Goal: Task Accomplishment & Management: Manage account settings

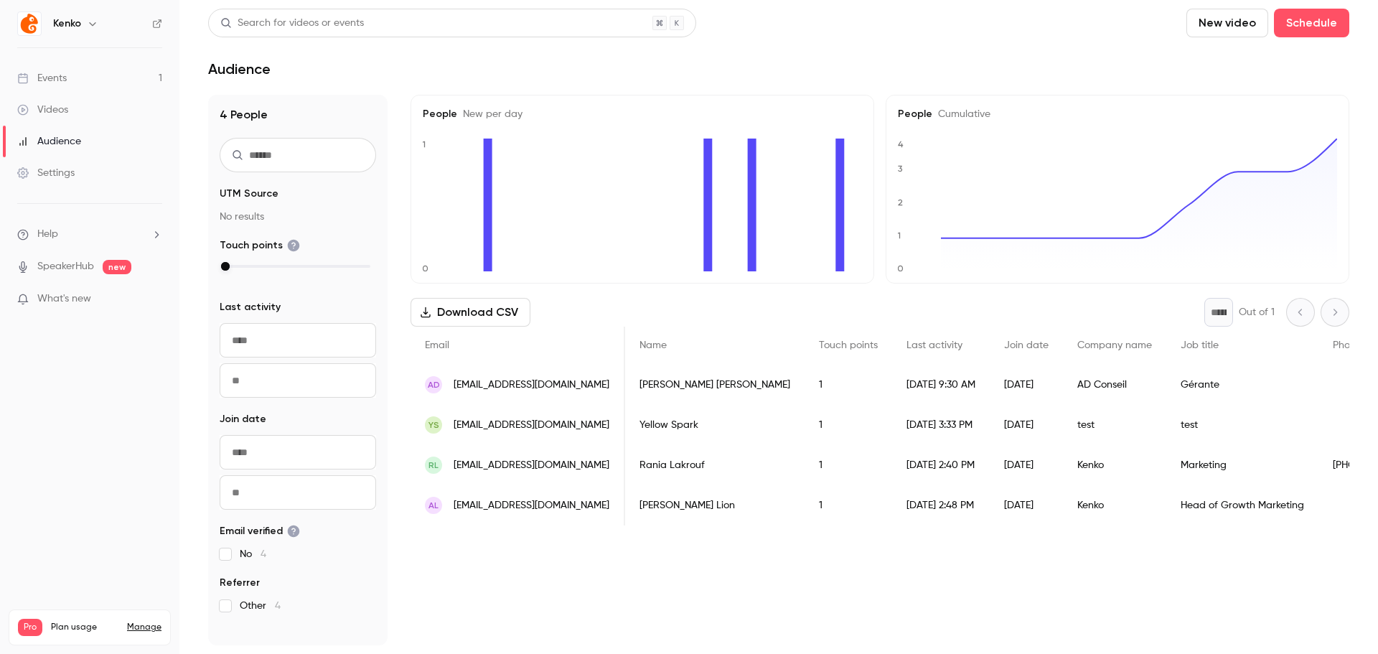
scroll to position [0, 415]
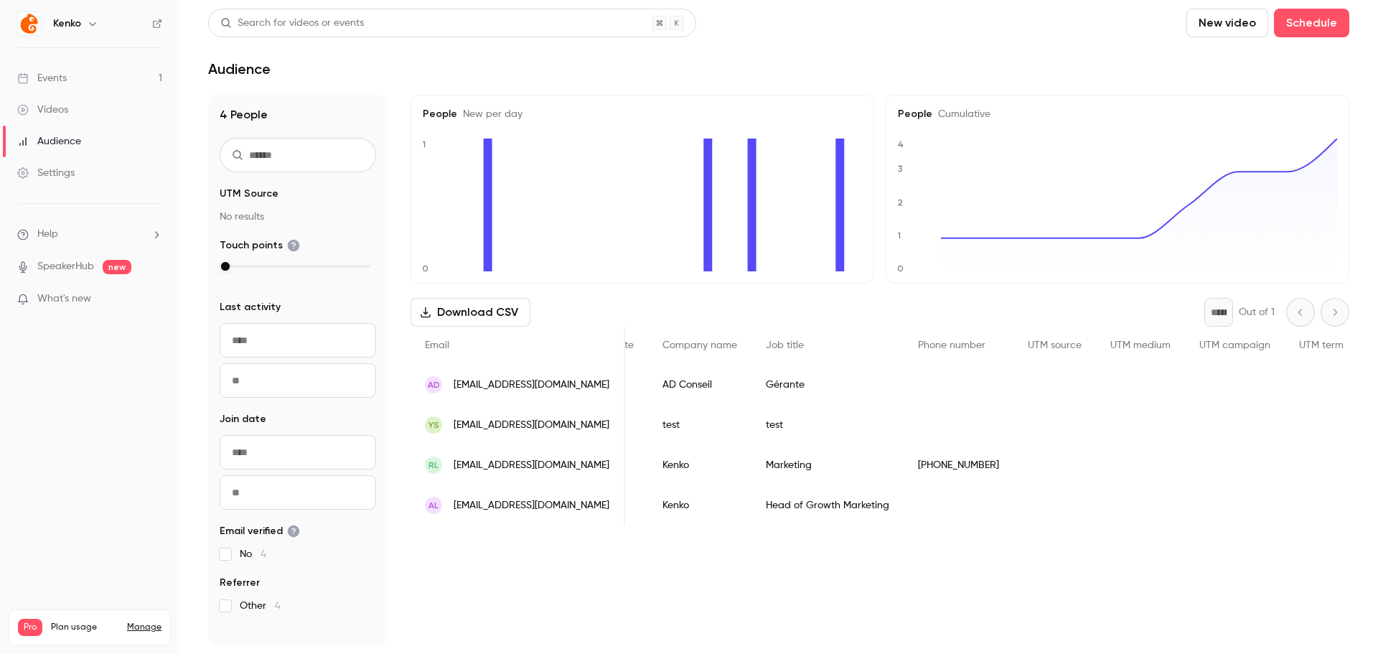
click at [532, 551] on div "People New per day 0 1 People Cumulative 0 1 2 3 4 Download CSV * Out of 1 Emai…" at bounding box center [879, 370] width 939 height 550
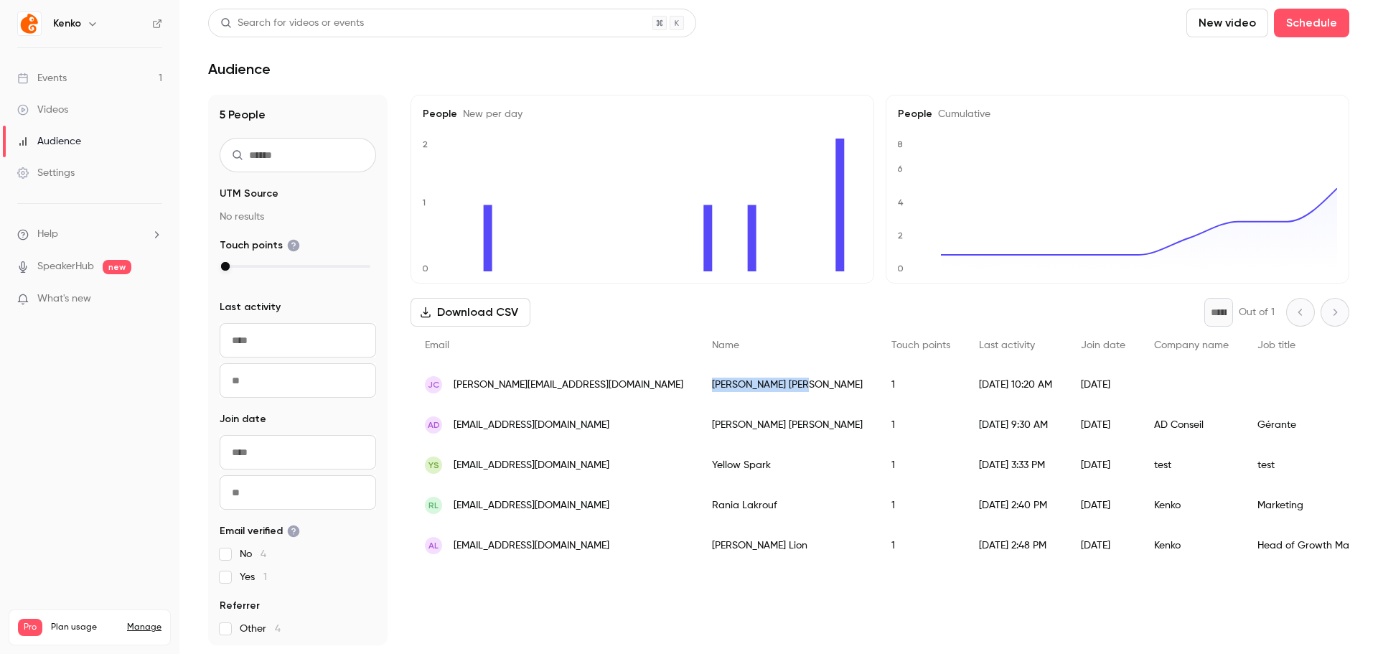
drag, startPoint x: 670, startPoint y: 385, endPoint x: 606, endPoint y: 388, distance: 63.9
click at [697, 388] on div "Julien Curt" at bounding box center [786, 385] width 179 height 40
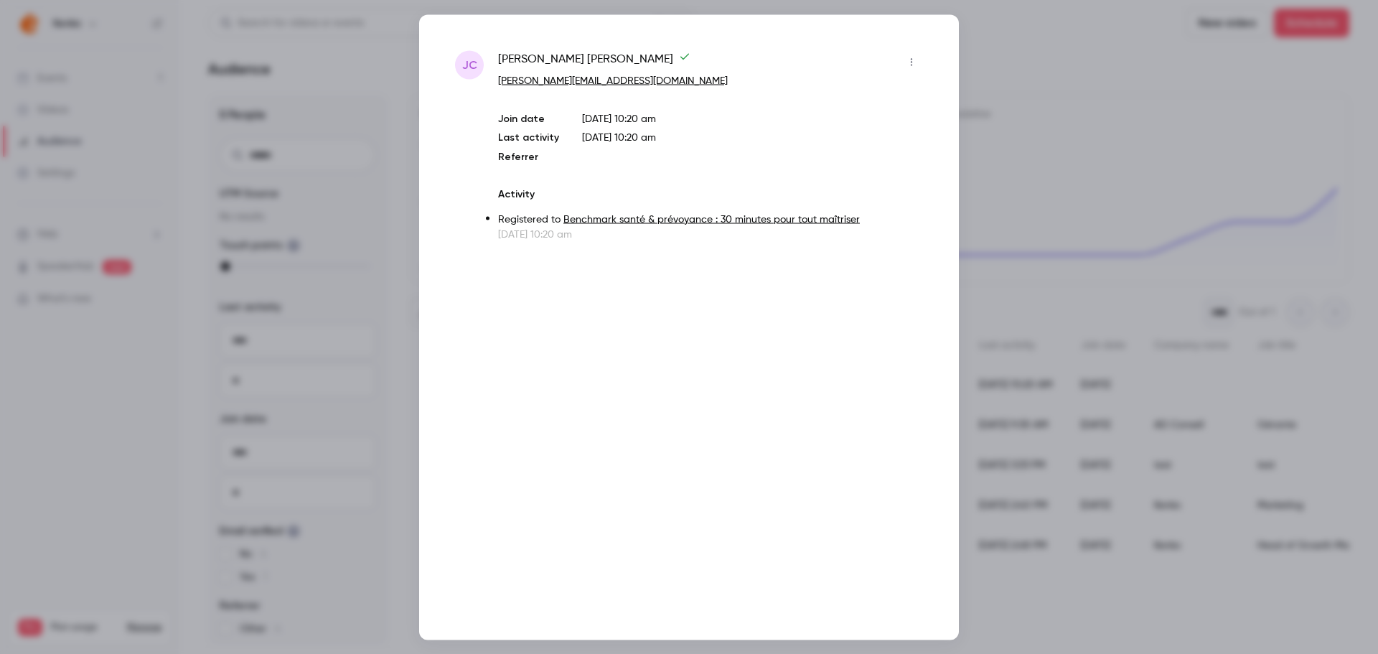
click at [542, 58] on span "Julien Curt" at bounding box center [594, 61] width 192 height 23
copy div "Julien Curt"
click at [1066, 72] on div at bounding box center [689, 327] width 1378 height 654
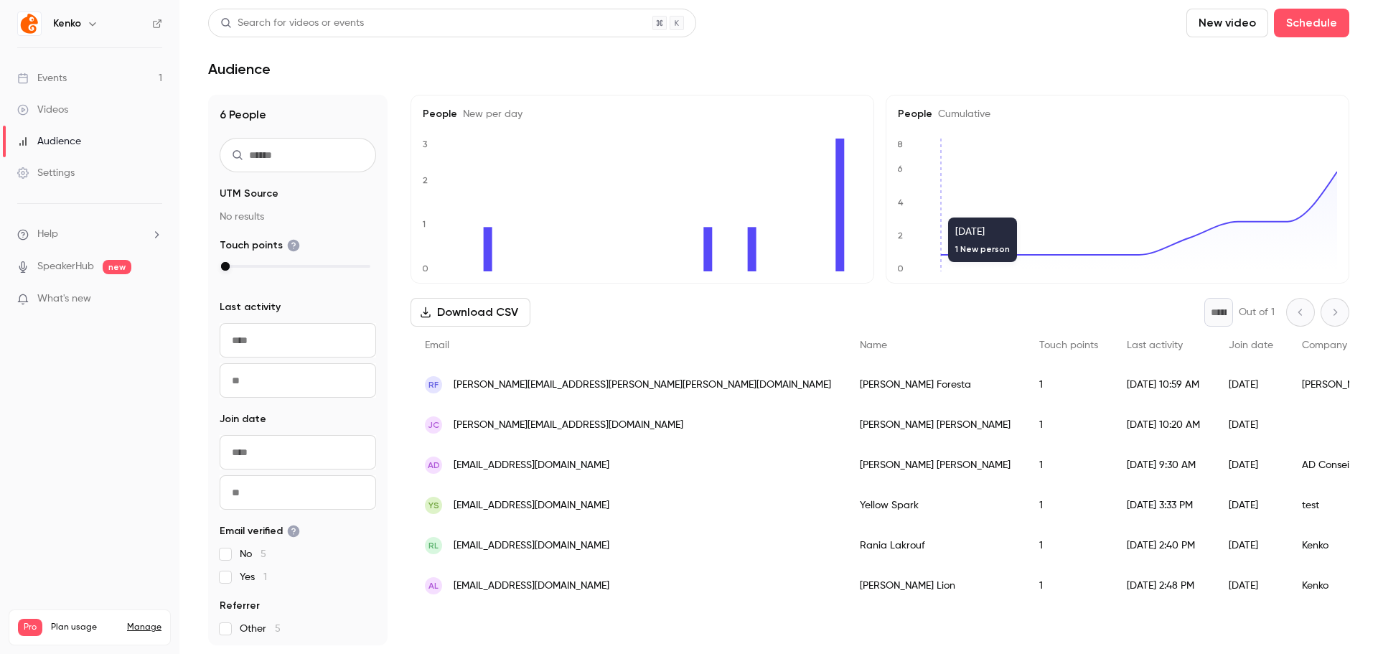
click at [79, 179] on link "Settings" at bounding box center [89, 173] width 179 height 32
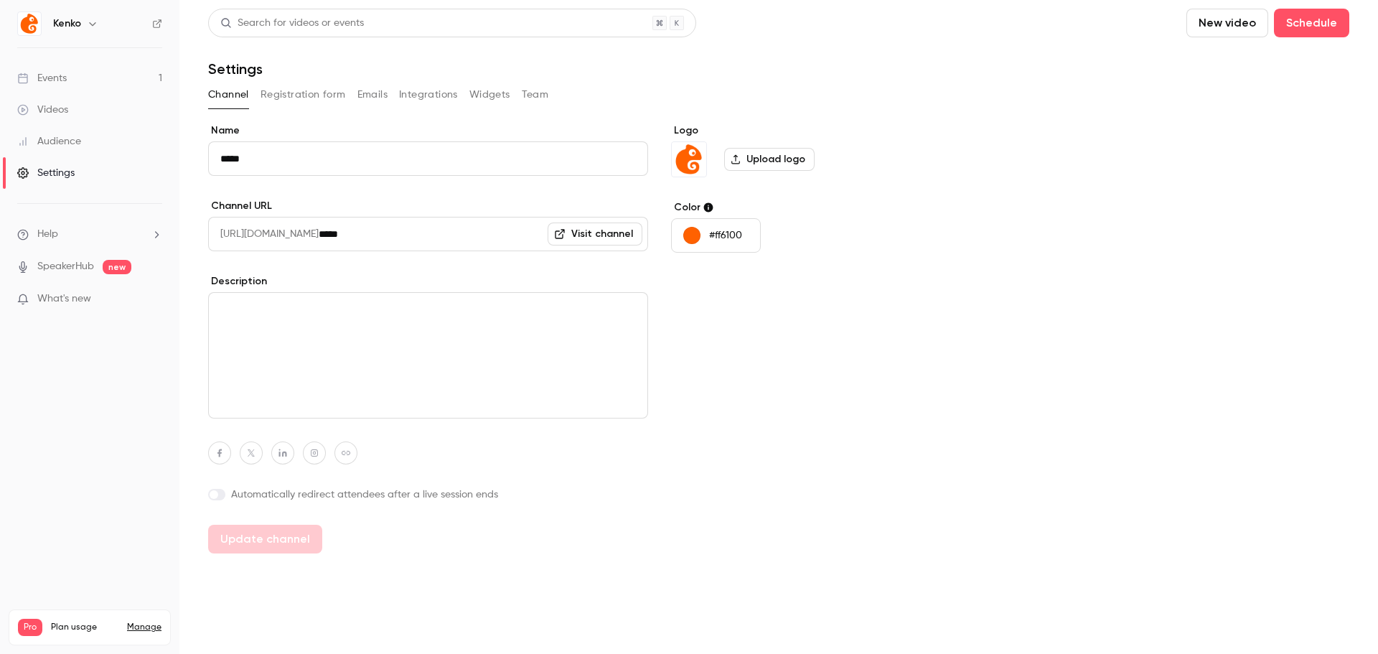
click at [339, 104] on button "Registration form" at bounding box center [302, 94] width 85 height 23
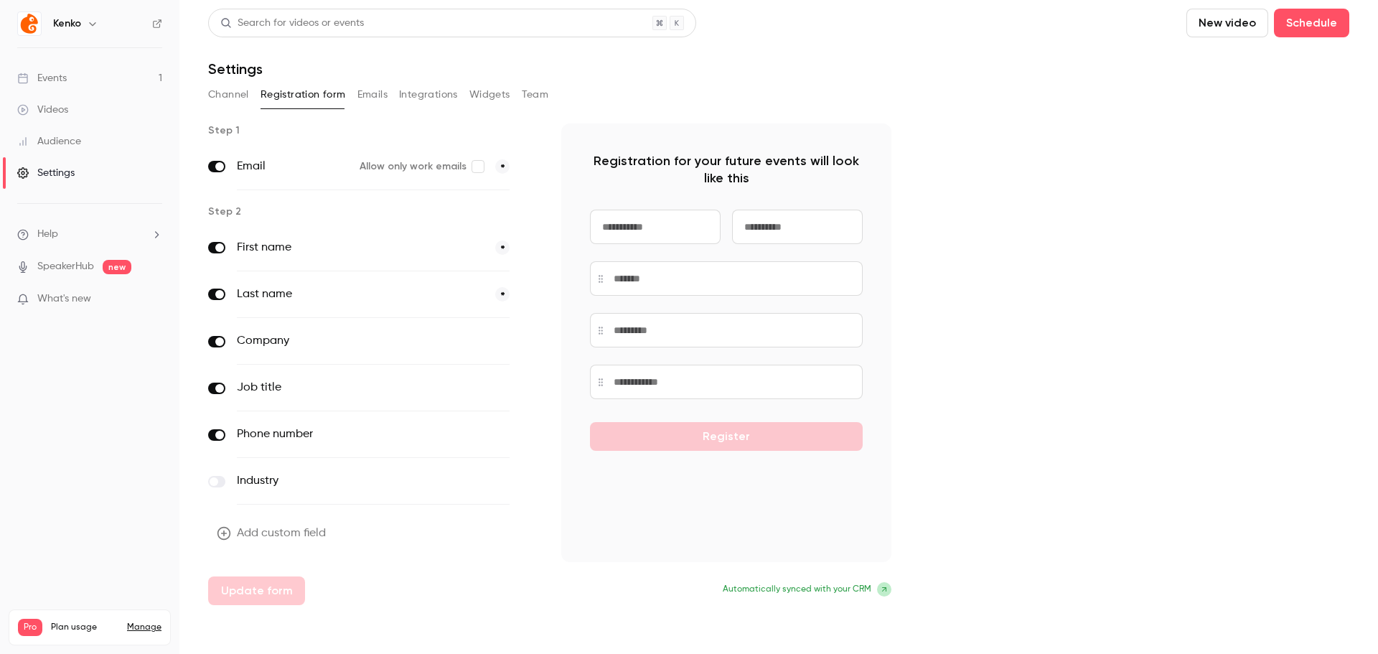
click at [481, 337] on button "optional" at bounding box center [485, 341] width 48 height 14
click at [492, 387] on button "optional" at bounding box center [485, 387] width 48 height 14
click at [256, 592] on button "Update form" at bounding box center [256, 590] width 97 height 29
click at [78, 133] on link "Audience" at bounding box center [89, 142] width 179 height 32
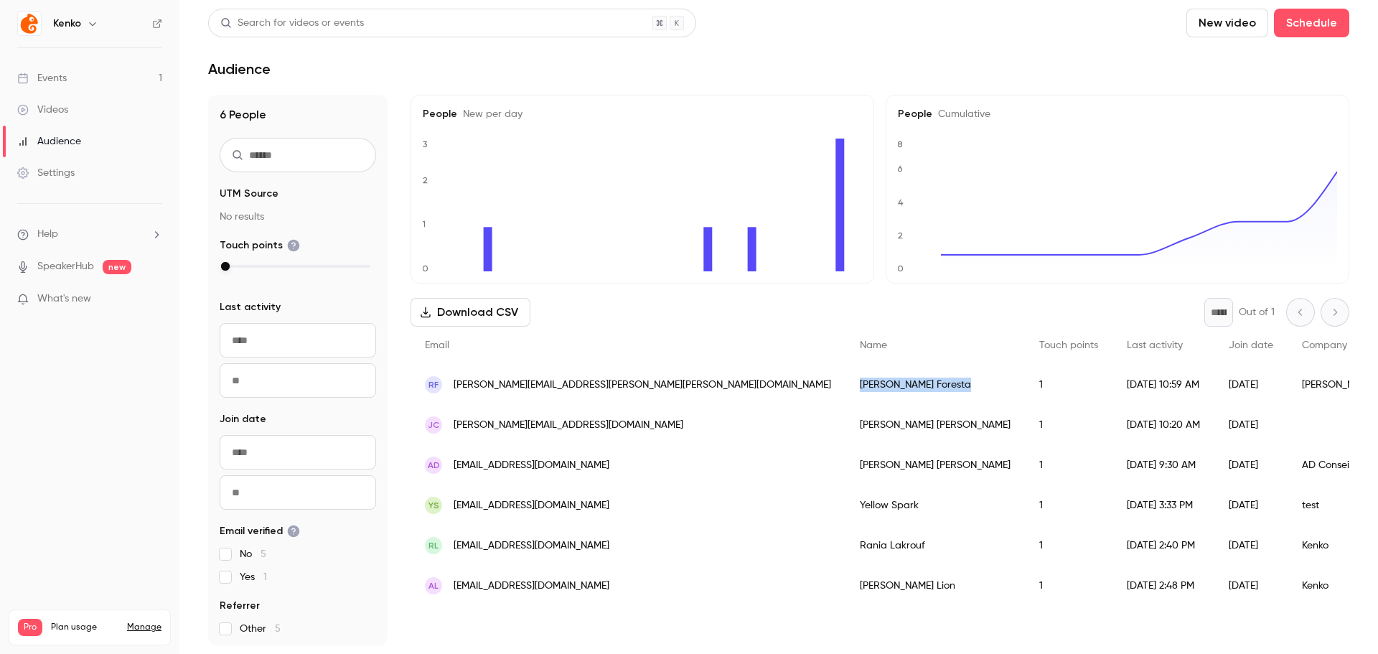
drag, startPoint x: 672, startPoint y: 387, endPoint x: 766, endPoint y: 392, distance: 94.1
click at [845, 392] on div "Rose-Marie Foresta" at bounding box center [934, 385] width 179 height 40
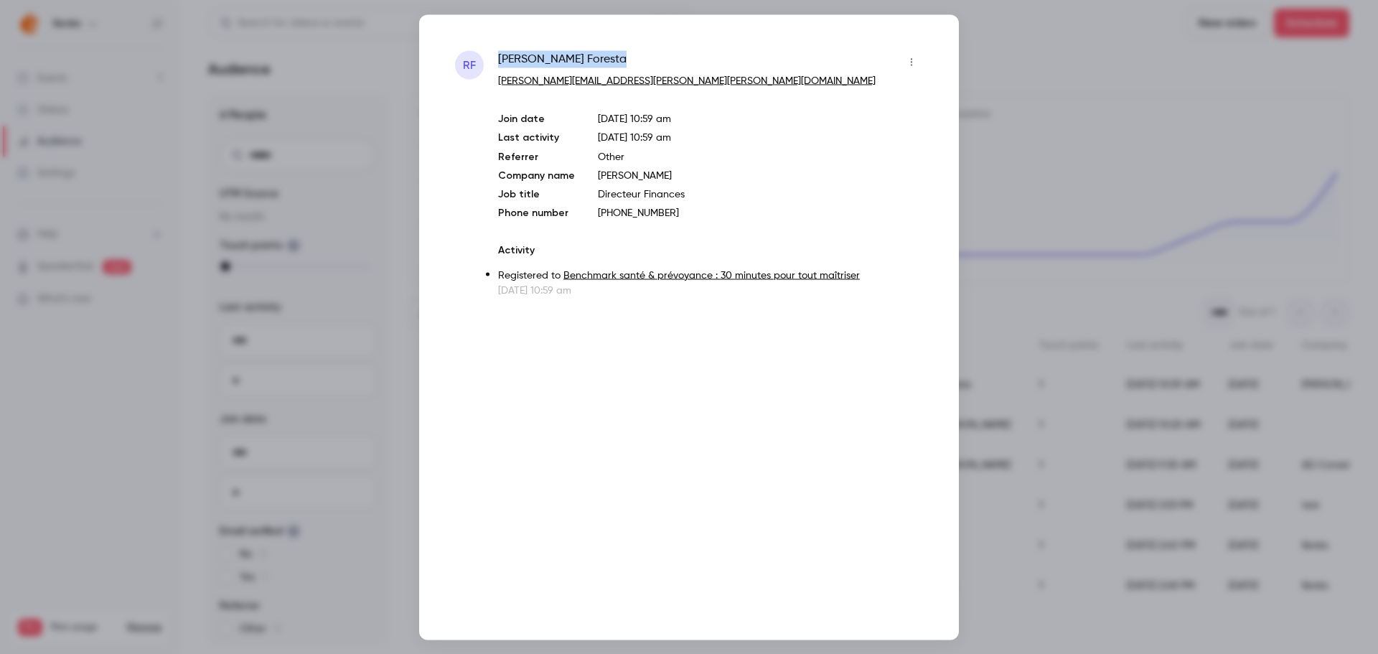
drag, startPoint x: 494, startPoint y: 52, endPoint x: 604, endPoint y: 61, distance: 110.1
click at [604, 61] on div "RF Rose-Marie Foresta rose-marie.foresta@montalto-capital.com Join date Sep 18,…" at bounding box center [689, 173] width 468 height 247
copy span "Rose-Marie Foresta"
